Goal: Transaction & Acquisition: Purchase product/service

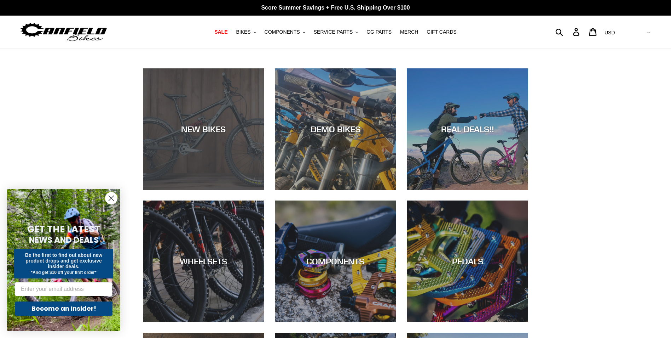
click at [230, 190] on div "NEW BIKES" at bounding box center [203, 190] width 121 height 0
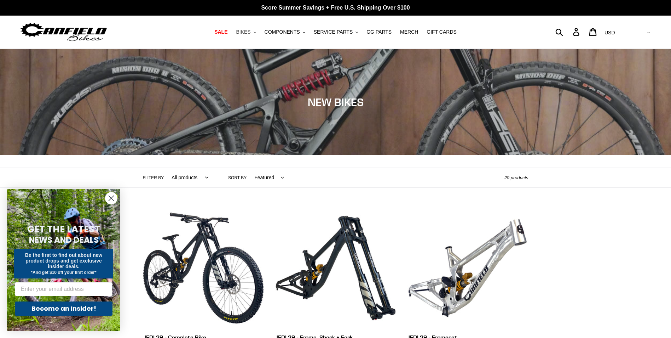
click at [259, 33] on button "BIKES .cls-1{fill:#231f20}" at bounding box center [245, 32] width 27 height 10
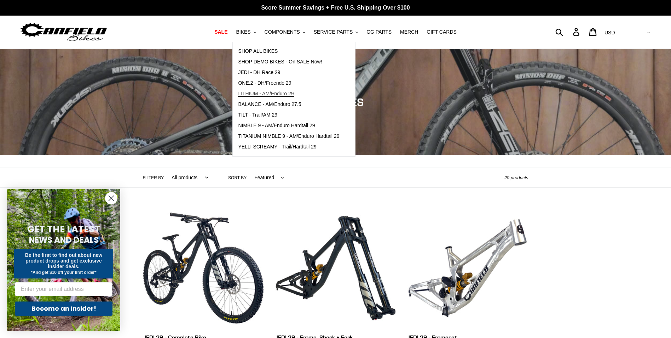
click at [261, 95] on span "LITHIUM - AM/Enduro 29" at bounding box center [266, 94] width 56 height 6
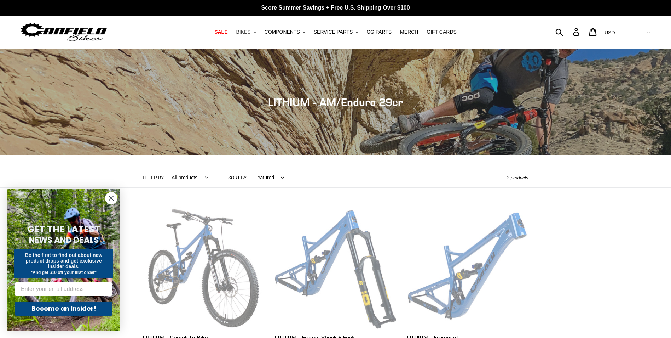
click at [259, 31] on button "BIKES .cls-1{fill:#231f20}" at bounding box center [245, 32] width 27 height 10
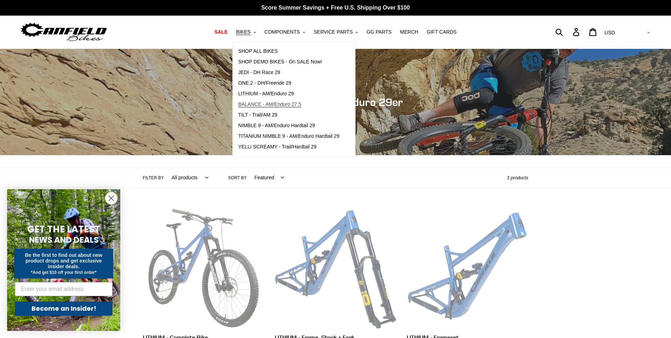
click at [264, 101] on link "BALANCE - AM/Enduro 27.5" at bounding box center [289, 104] width 112 height 11
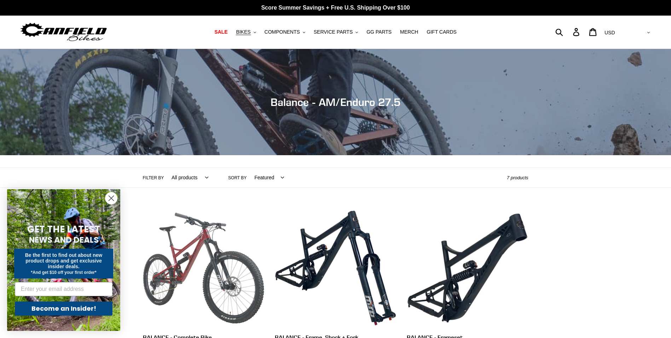
click at [188, 258] on link "BALANCE - Complete Bike" at bounding box center [203, 290] width 121 height 166
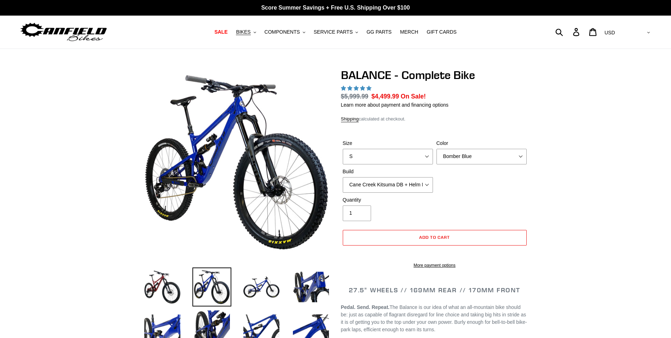
select select "highest-rating"
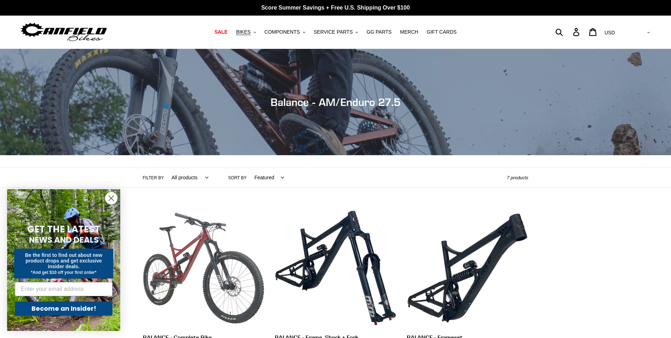
click at [197, 256] on link "BALANCE - Complete Bike" at bounding box center [203, 290] width 121 height 166
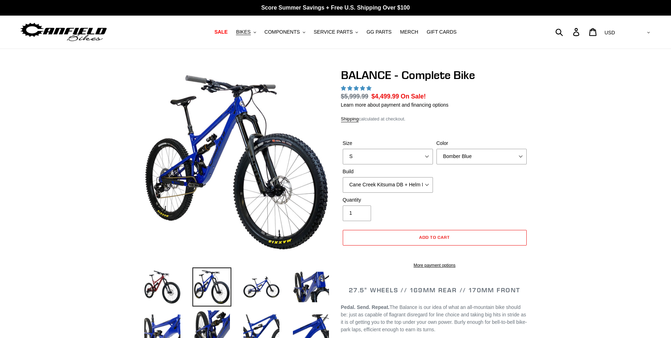
select select "highest-rating"
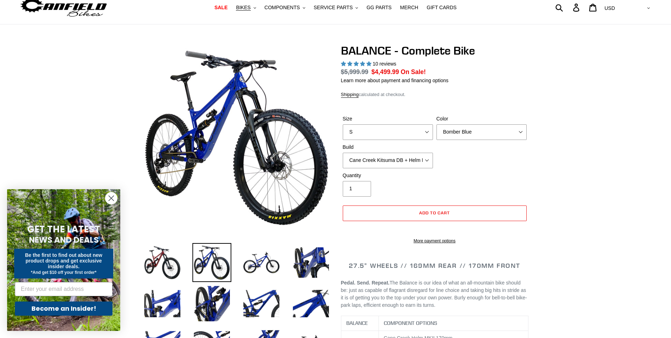
scroll to position [35, 0]
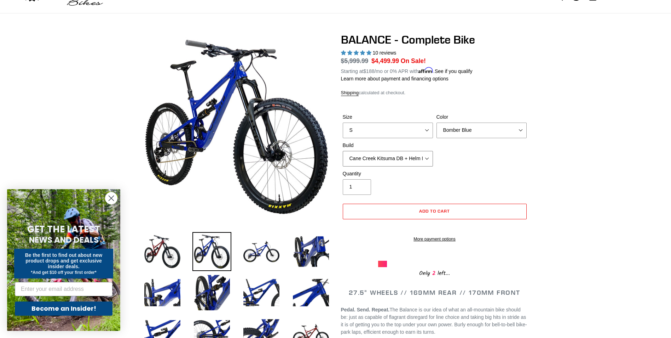
click at [426, 159] on select "Cane Creek Kitsuma DB + Helm MKII + SRAM GX Cane Creek Kitsuma DB + Helm MKII +…" at bounding box center [388, 159] width 90 height 16
click at [343, 151] on select "Cane Creek Kitsuma DB + Helm MKII + SRAM GX Cane Creek Kitsuma DB + Helm MKII +…" at bounding box center [388, 159] width 90 height 16
click at [408, 160] on select "Cane Creek Kitsuma DB + Helm MKII + SRAM GX Cane Creek Kitsuma DB + Helm MKII +…" at bounding box center [388, 159] width 90 height 16
click at [343, 151] on select "Cane Creek Kitsuma DB + Helm MKII + SRAM GX Cane Creek Kitsuma DB + Helm MKII +…" at bounding box center [388, 159] width 90 height 16
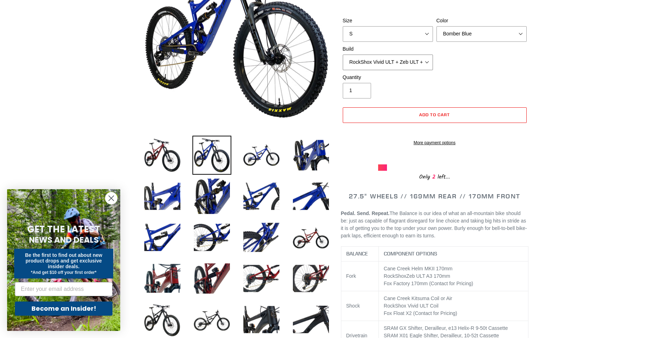
scroll to position [142, 0]
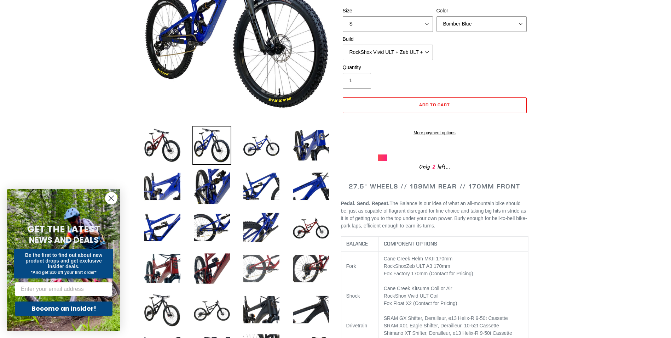
click at [268, 264] on img at bounding box center [261, 268] width 39 height 39
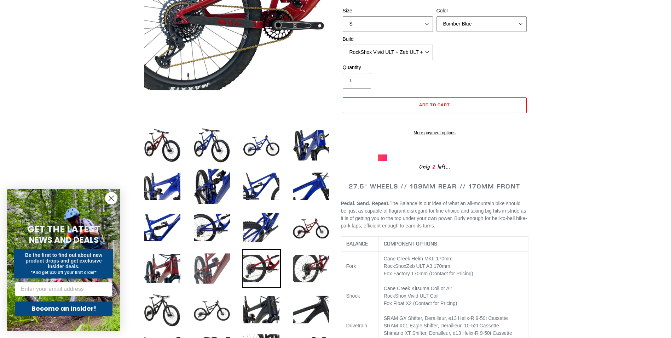
click at [223, 264] on img at bounding box center [212, 268] width 39 height 39
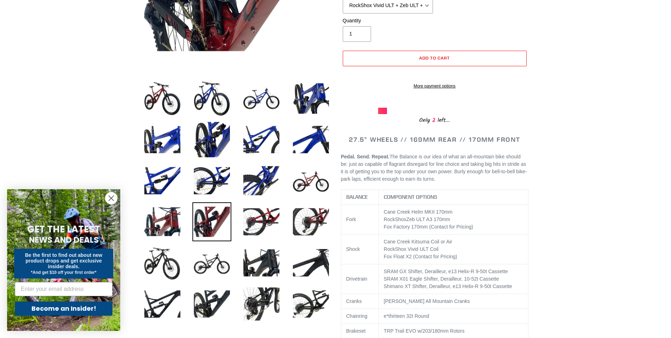
scroll to position [212, 0]
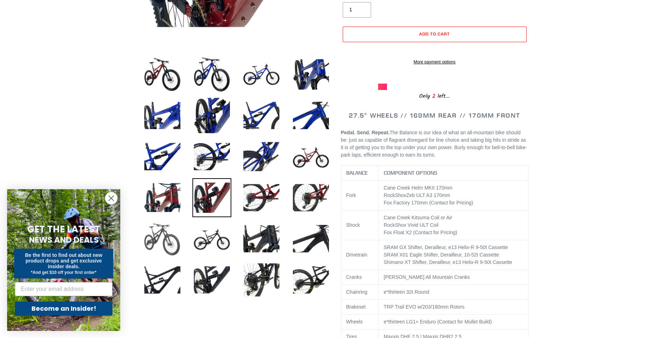
click at [172, 237] on img at bounding box center [162, 238] width 39 height 39
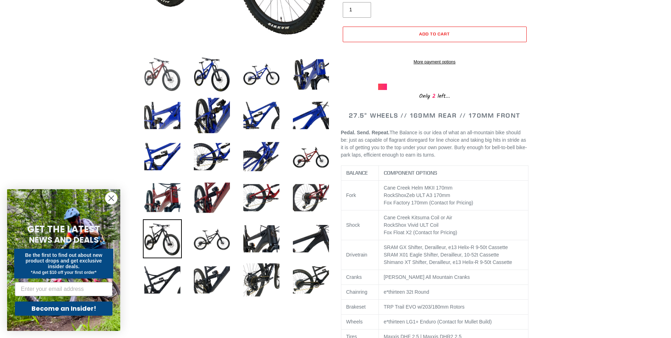
click at [175, 80] on img at bounding box center [162, 74] width 39 height 39
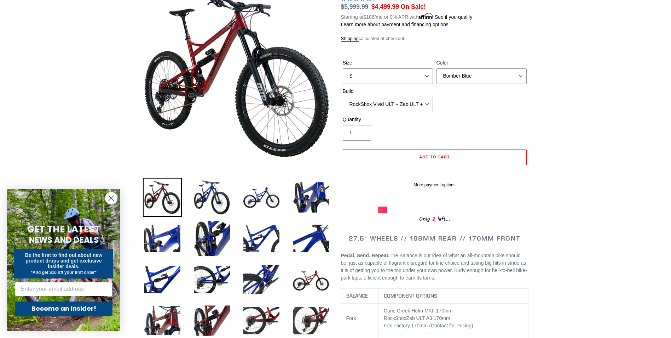
scroll to position [71, 0]
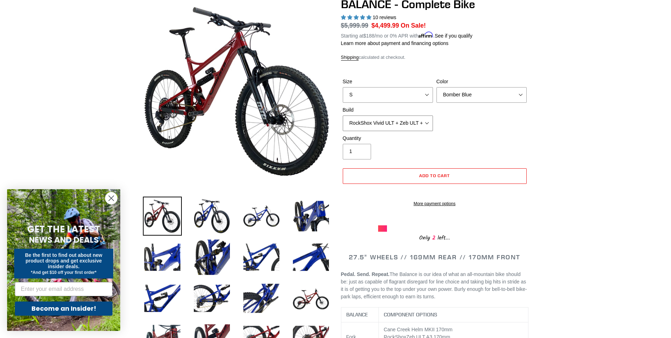
click at [429, 123] on select "Cane Creek Kitsuma DB + Helm MKII + SRAM GX Cane Creek Kitsuma DB + Helm MKII +…" at bounding box center [388, 123] width 90 height 16
click at [343, 115] on select "Cane Creek Kitsuma DB + Helm MKII + SRAM GX Cane Creek Kitsuma DB + Helm MKII +…" at bounding box center [388, 123] width 90 height 16
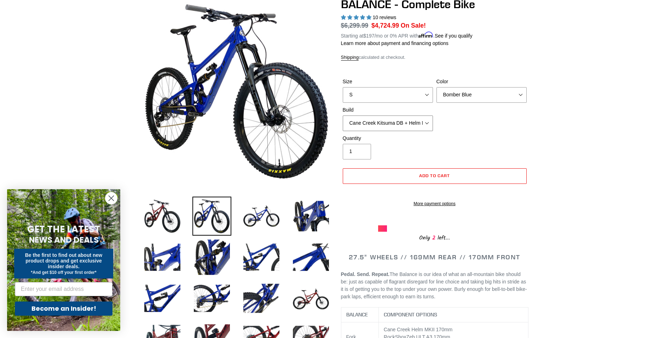
click at [421, 126] on select "Cane Creek Kitsuma DB + Helm MKII + SRAM GX Cane Creek Kitsuma DB + Helm MKII +…" at bounding box center [388, 123] width 90 height 16
select select "Cane Creek Kitsuma DB + Helm MKII + SRAM XO"
click at [343, 115] on select "Cane Creek Kitsuma DB + Helm MKII + SRAM GX Cane Creek Kitsuma DB + Helm MKII +…" at bounding box center [388, 123] width 90 height 16
